Goal: Navigation & Orientation: Find specific page/section

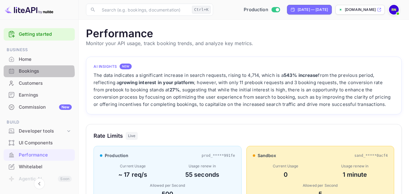
click at [34, 73] on div "Bookings" at bounding box center [45, 71] width 53 height 7
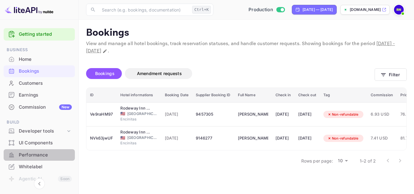
click at [44, 155] on div "Performance" at bounding box center [45, 155] width 53 height 7
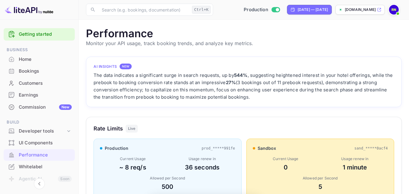
scroll to position [151, 311]
